Goal: Find specific page/section: Find specific page/section

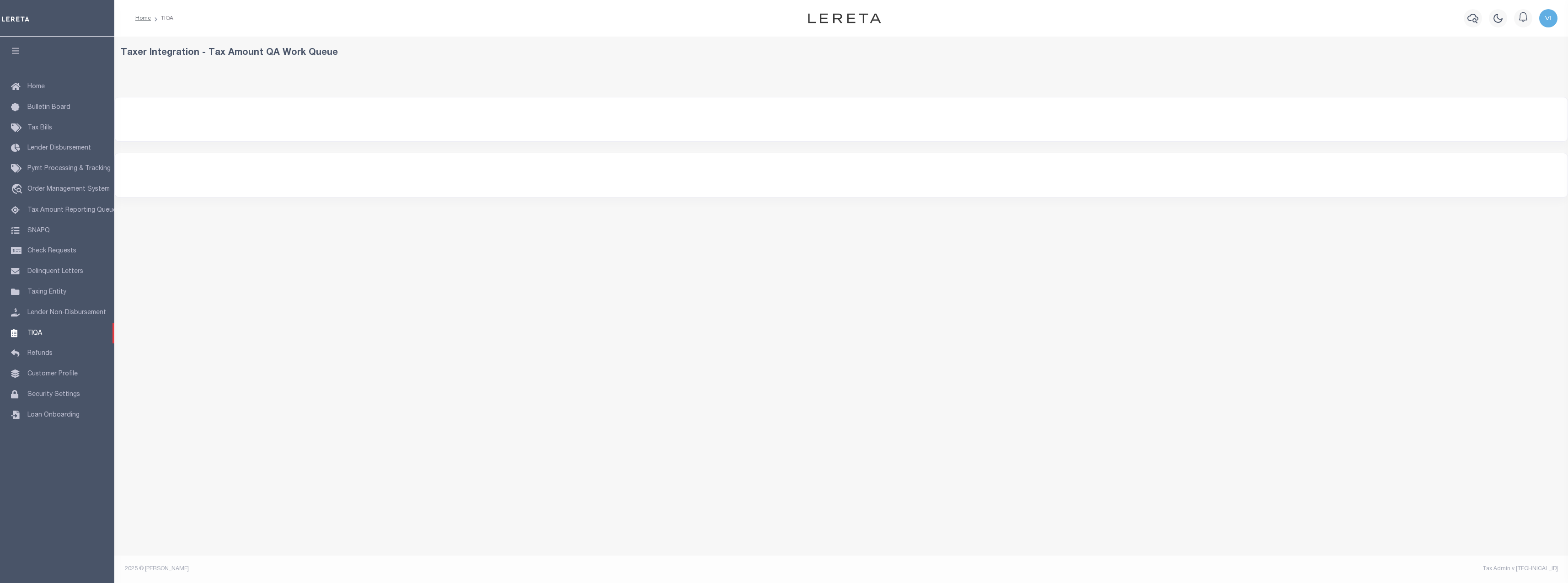
select select "200"
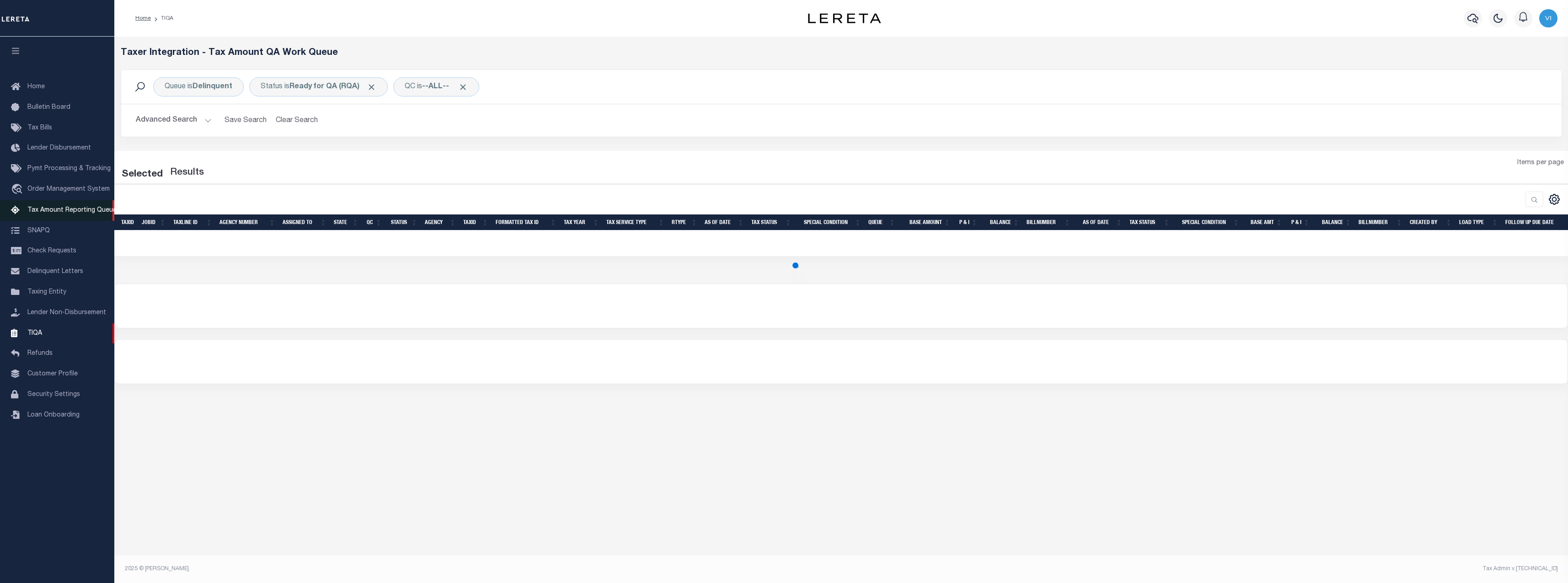
select select "200"
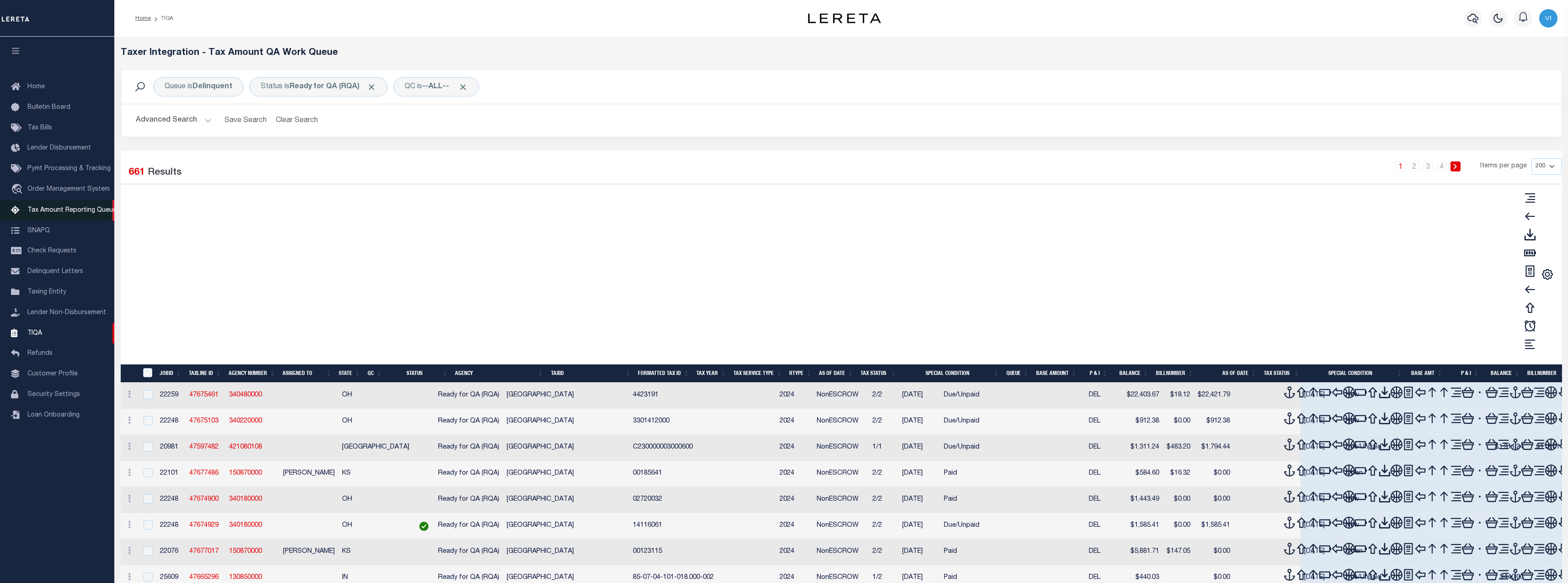
click at [69, 212] on span "Tax Amount Reporting Queue" at bounding box center [72, 210] width 89 height 7
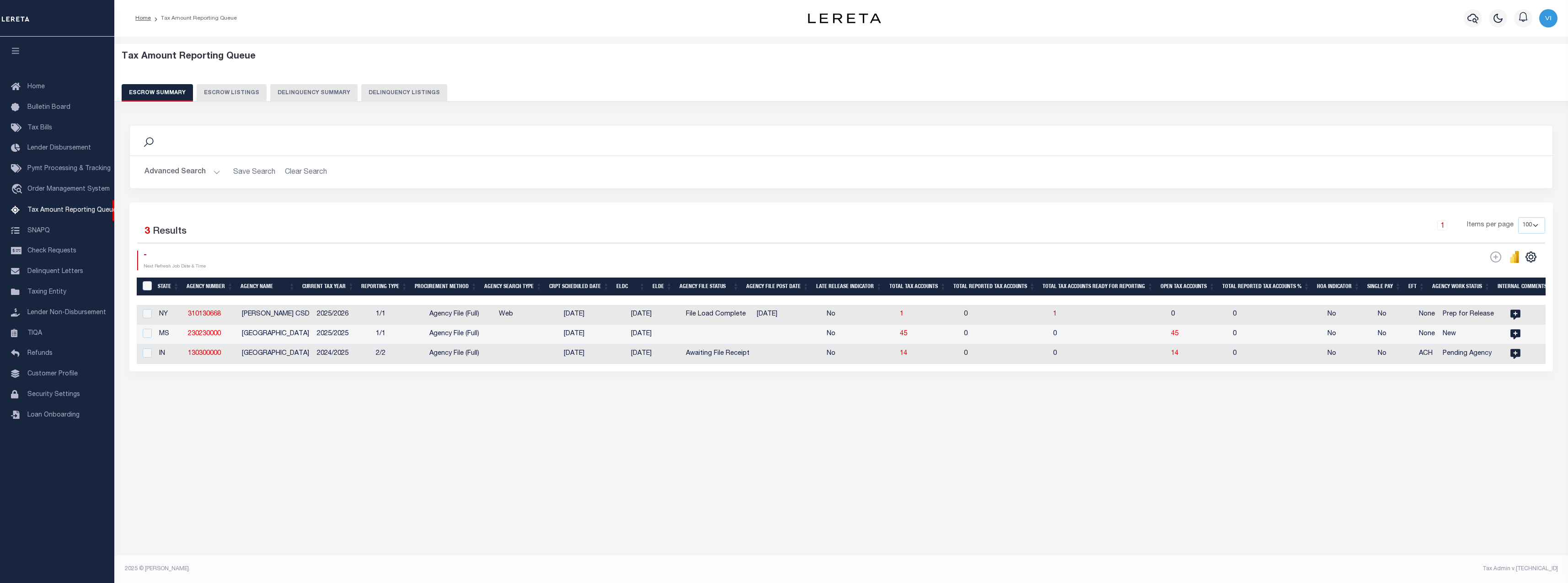
select select "100"
click at [307, 87] on button "Delinquency Summary" at bounding box center [313, 93] width 87 height 18
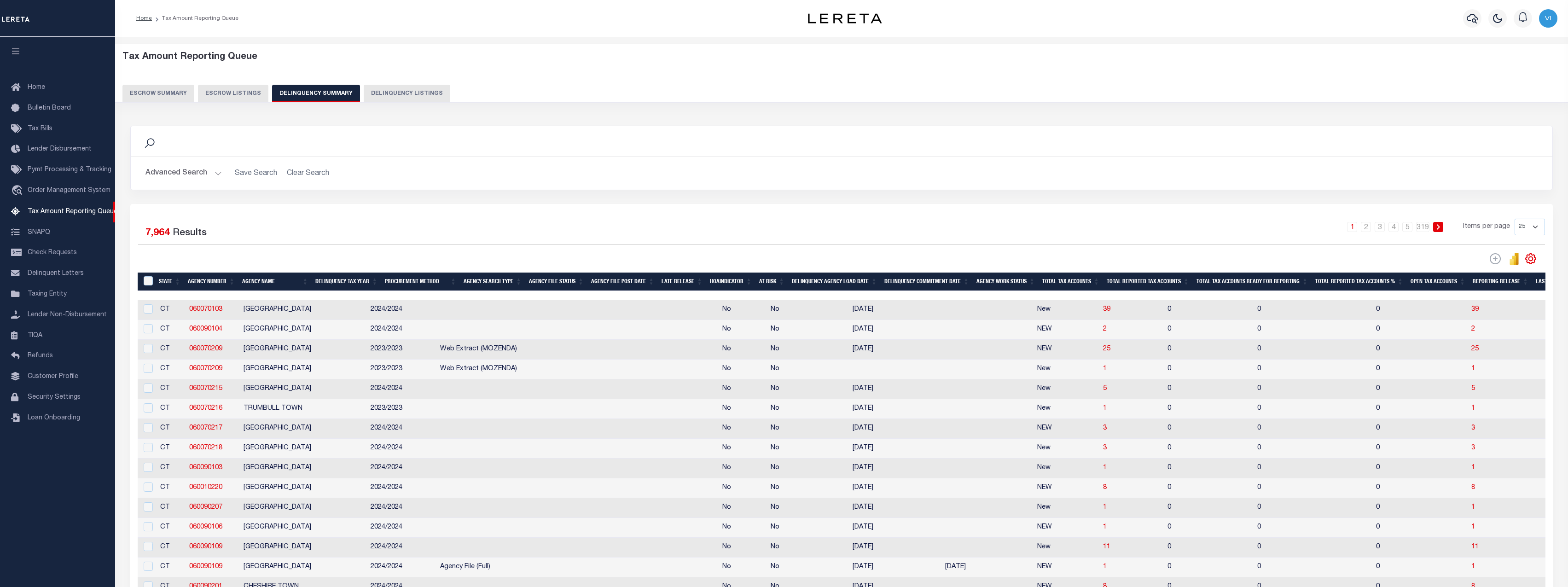
click at [162, 171] on button "Advanced Search" at bounding box center [183, 173] width 77 height 18
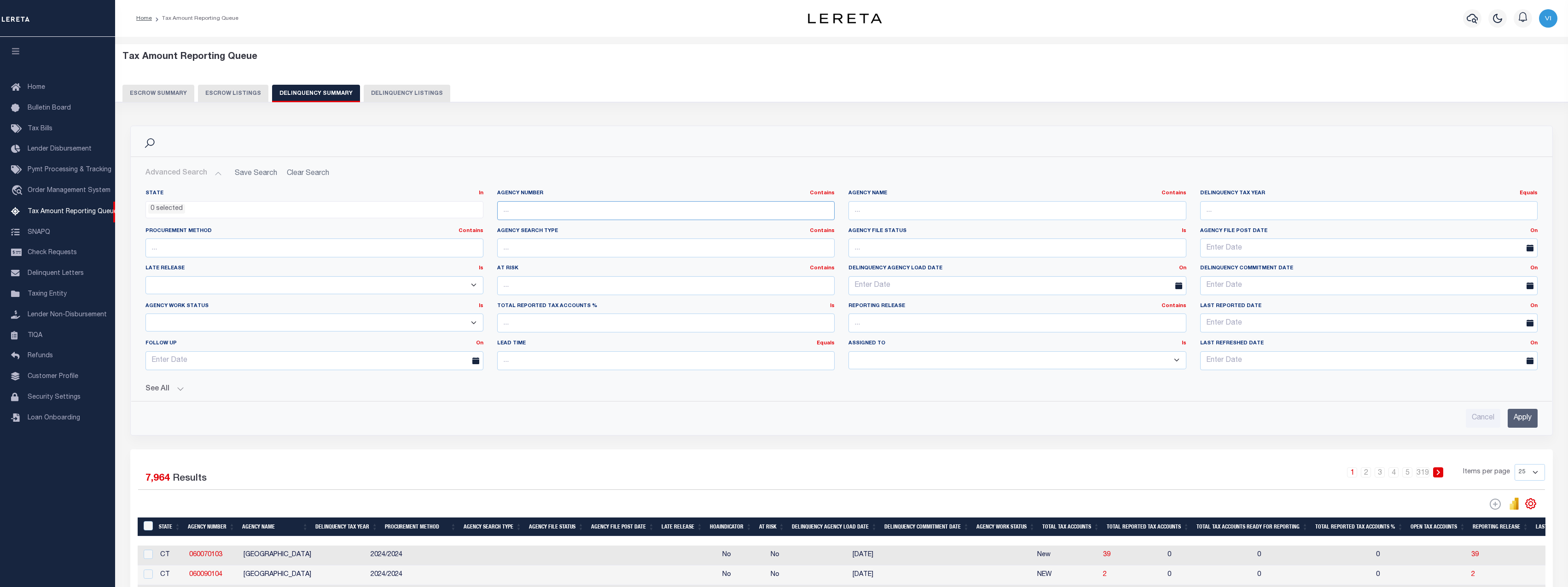
click at [558, 208] on input "text" at bounding box center [665, 210] width 338 height 19
paste input "340390000"
click at [1533, 422] on input "Apply" at bounding box center [1522, 418] width 30 height 19
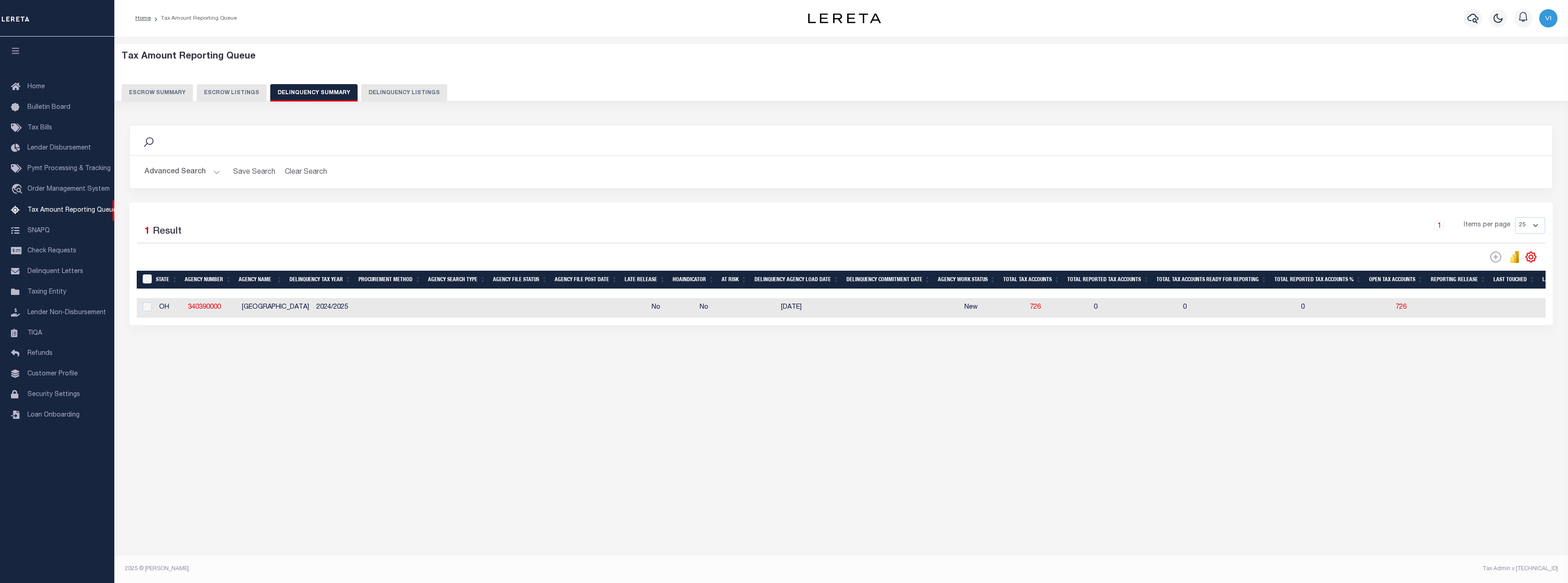
click at [170, 173] on button "Advanced Search" at bounding box center [182, 172] width 76 height 18
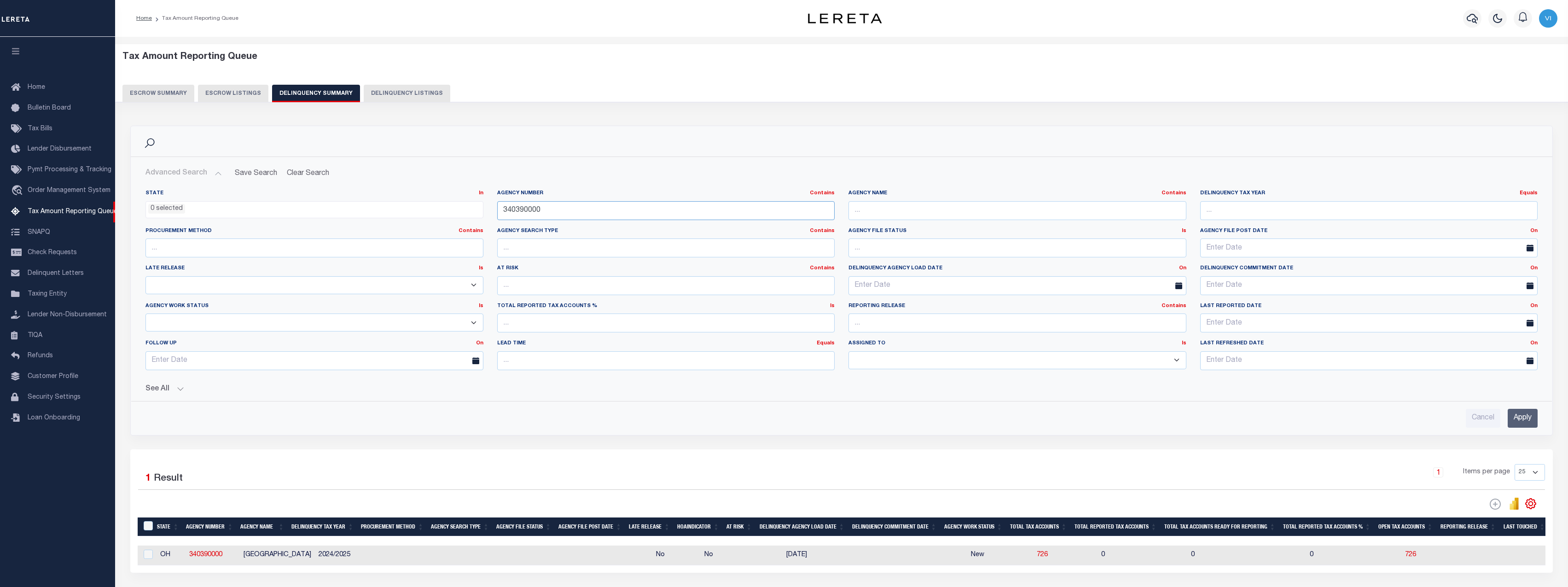
drag, startPoint x: 575, startPoint y: 213, endPoint x: 393, endPoint y: 209, distance: 182.0
click at [393, 210] on div "State In In AK AL AR AZ CA CO CT DC DE FL GA GU HI IA ID IL IN KS KY LA MA MD M…" at bounding box center [841, 284] width 1406 height 188
paste input "02"
type input "340020000"
click at [1528, 414] on input "Apply" at bounding box center [1522, 418] width 30 height 19
